Goal: Find contact information: Find contact information

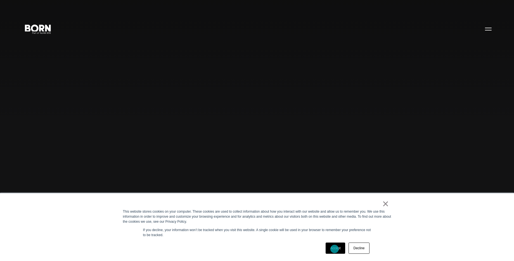
click at [335, 249] on link "Accept" at bounding box center [336, 248] width 20 height 11
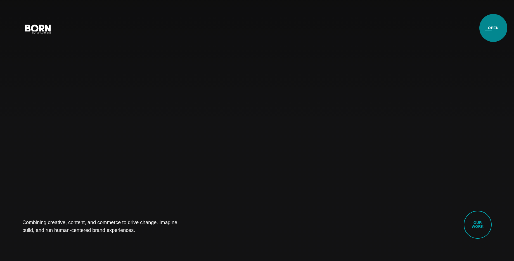
click at [491, 30] on button "Primary Menu" at bounding box center [488, 29] width 13 height 12
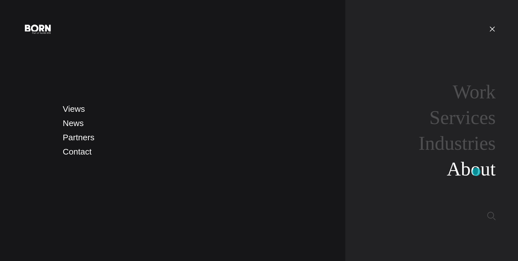
click at [476, 172] on link "About" at bounding box center [471, 169] width 49 height 22
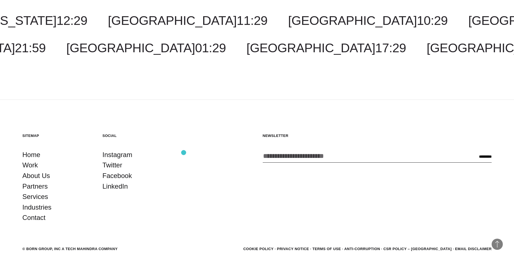
scroll to position [2105, 0]
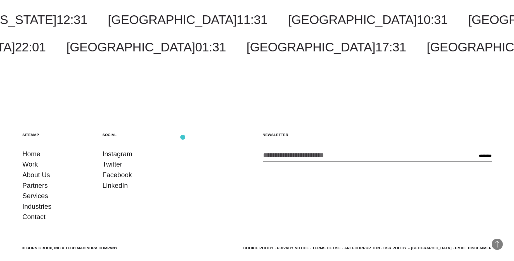
click at [185, 139] on section "Sitemap Home Work About Us Partners Services Industries Contact Social Instagra…" at bounding box center [256, 177] width 469 height 90
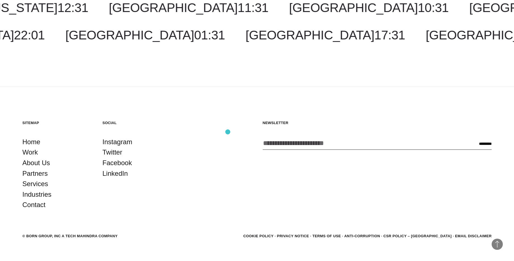
scroll to position [2129, 0]
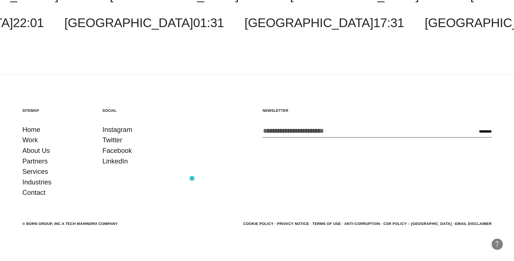
click at [192, 178] on section "Sitemap Home Work About Us Partners Services Industries Contact Social Instagra…" at bounding box center [256, 153] width 469 height 90
click at [33, 195] on link "Contact" at bounding box center [33, 192] width 23 height 11
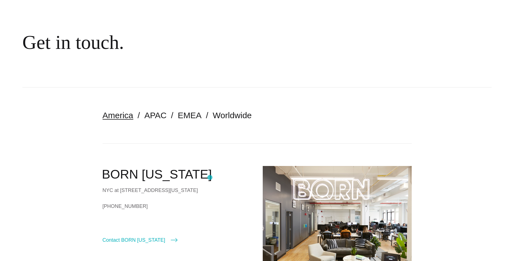
scroll to position [44, 0]
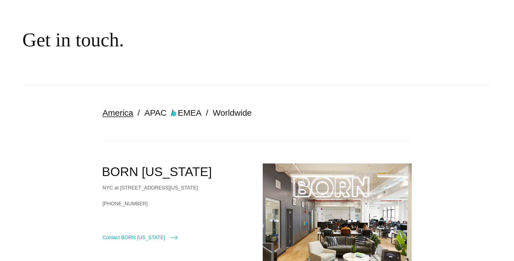
click at [174, 114] on ul "America APAC EMEA Worldwide" at bounding box center [257, 112] width 309 height 11
click at [179, 114] on link "EMEA" at bounding box center [190, 112] width 24 height 9
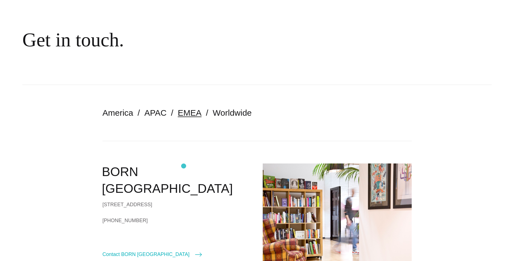
scroll to position [96, 0]
